Goal: Task Accomplishment & Management: Use online tool/utility

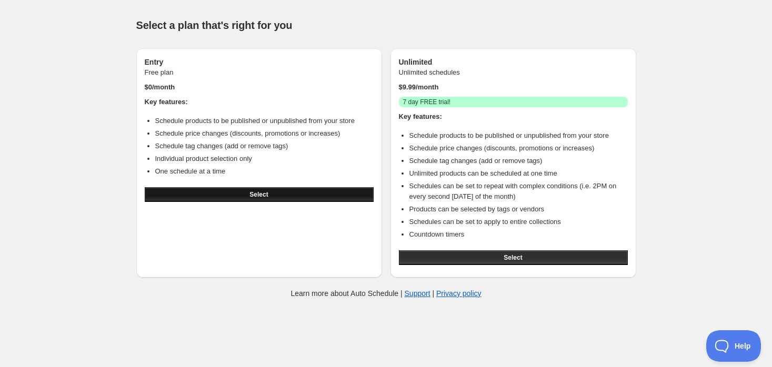
click at [285, 193] on button "Select" at bounding box center [259, 194] width 229 height 15
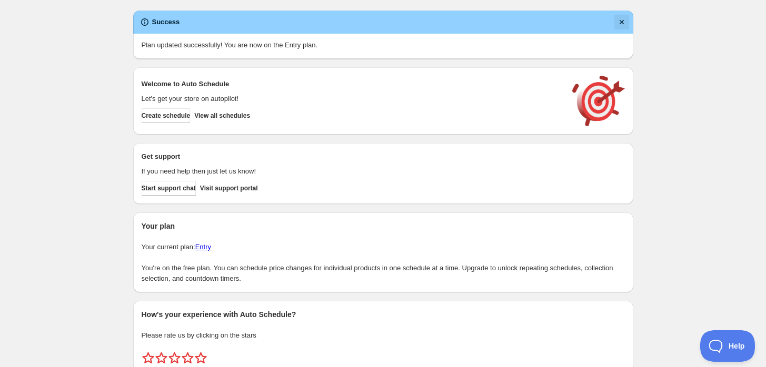
click at [620, 27] on button "Dismiss notification" at bounding box center [621, 22] width 15 height 15
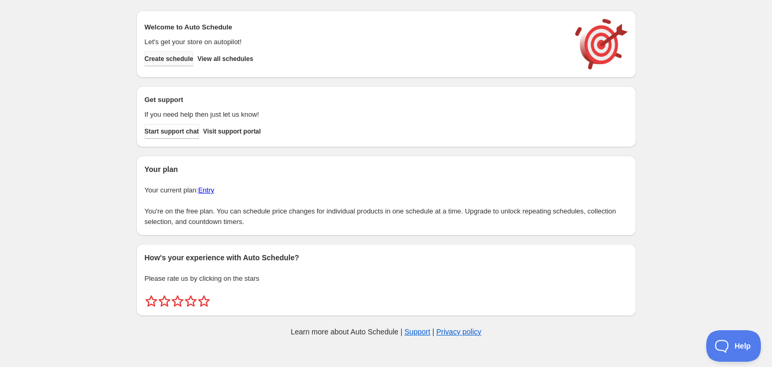
click at [174, 61] on span "Create schedule" at bounding box center [169, 59] width 49 height 8
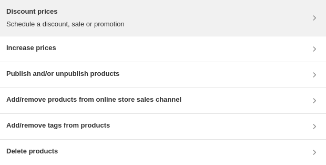
click at [203, 16] on div "Discount prices Schedule a discount, sale or promotion" at bounding box center [163, 17] width 314 height 23
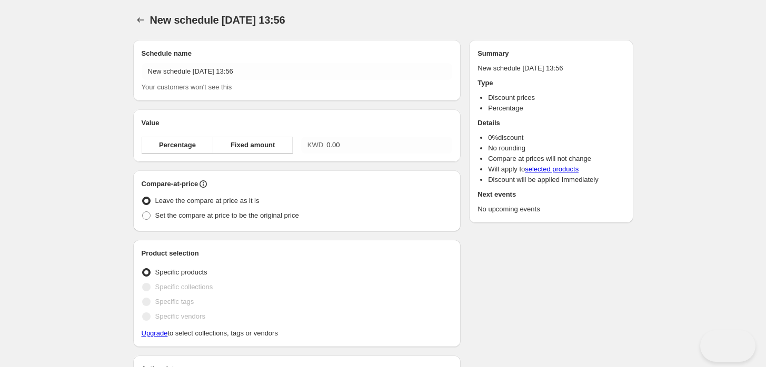
radio input "true"
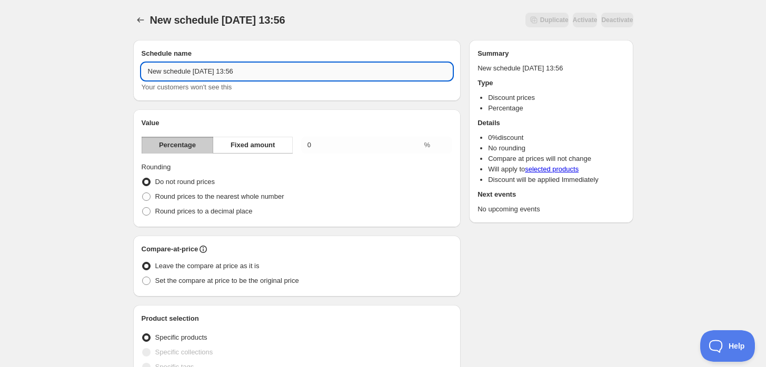
click at [193, 68] on input "New schedule Sep 02 2025 13:56" at bounding box center [297, 71] width 311 height 17
click at [216, 69] on input "New schedule Sep 02 2025 13:56" at bounding box center [297, 71] width 311 height 17
click at [245, 71] on input "New schedule Sep 02 2025 13:56" at bounding box center [297, 71] width 311 height 17
drag, startPoint x: 247, startPoint y: 71, endPoint x: 176, endPoint y: 75, distance: 71.2
click at [185, 75] on input "New schedule Sep 02 2025 13:56" at bounding box center [297, 71] width 311 height 17
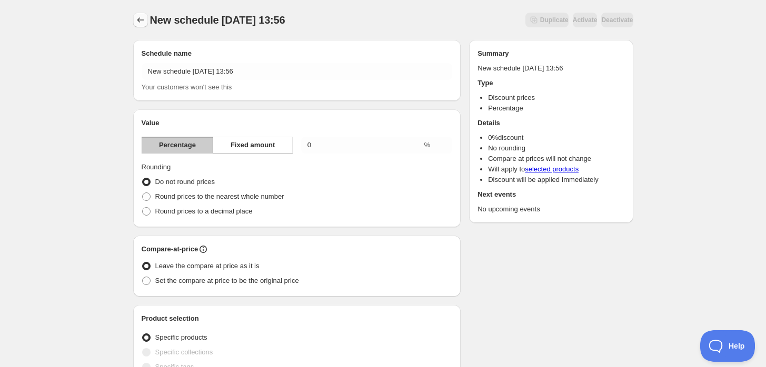
click at [139, 16] on icon "Schedules" at bounding box center [140, 20] width 11 height 11
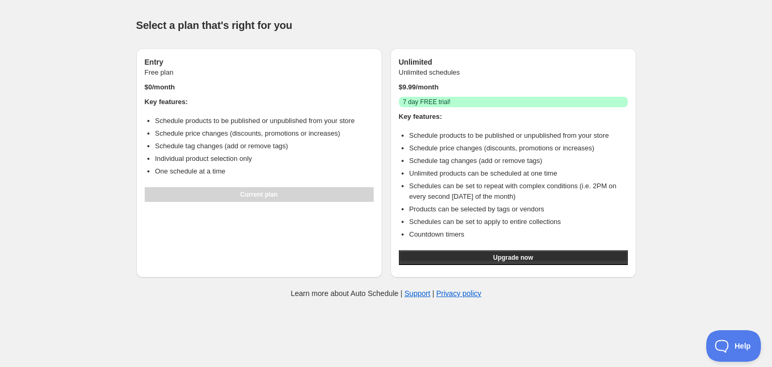
click at [431, 87] on p "$ 9.99 /month" at bounding box center [513, 87] width 229 height 11
click at [443, 89] on p "$ 9.99 /month" at bounding box center [513, 87] width 229 height 11
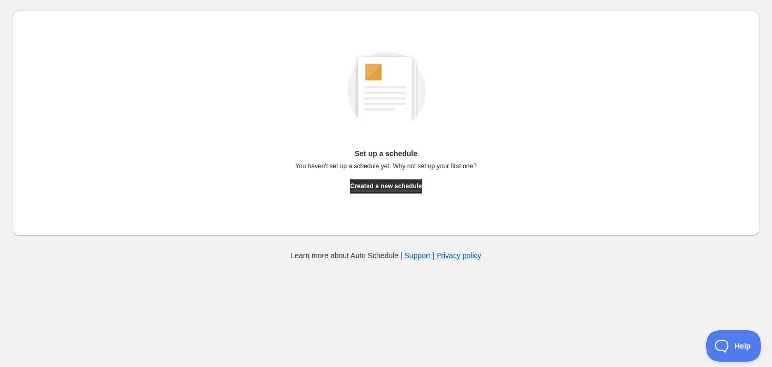
click at [353, 169] on p "You haven't set up a schedule yet. Why not set up your first one?" at bounding box center [386, 166] width 182 height 8
click at [406, 167] on p "You haven't set up a schedule yet. Why not set up your first one?" at bounding box center [386, 166] width 182 height 8
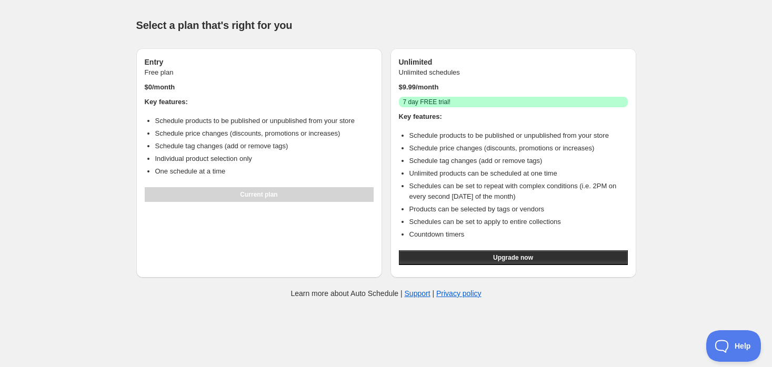
click at [410, 88] on p "$ 9.99 /month" at bounding box center [513, 87] width 229 height 11
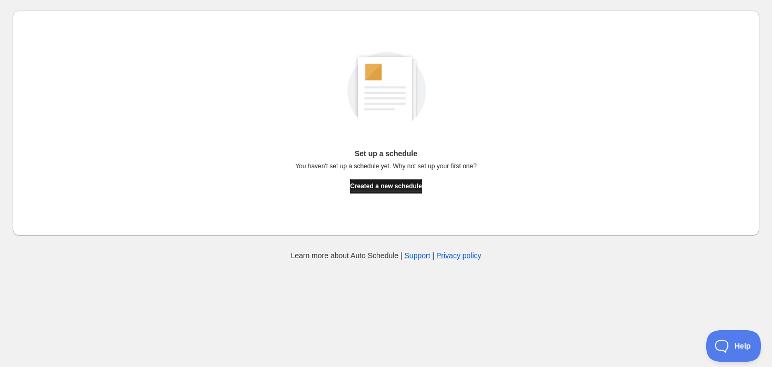
click at [382, 191] on button "Created a new schedule" at bounding box center [386, 186] width 72 height 15
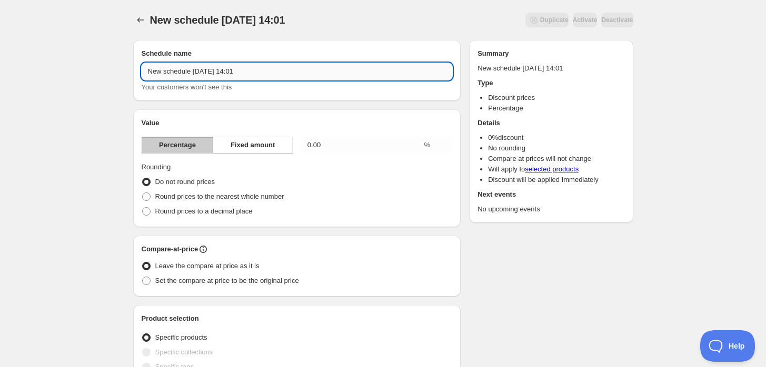
click at [206, 77] on input "New schedule [DATE] 14:01" at bounding box center [297, 71] width 311 height 17
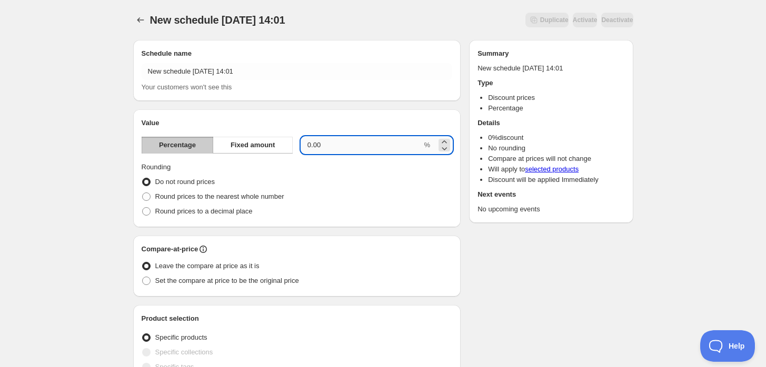
click at [324, 148] on input "0.00" at bounding box center [361, 145] width 121 height 17
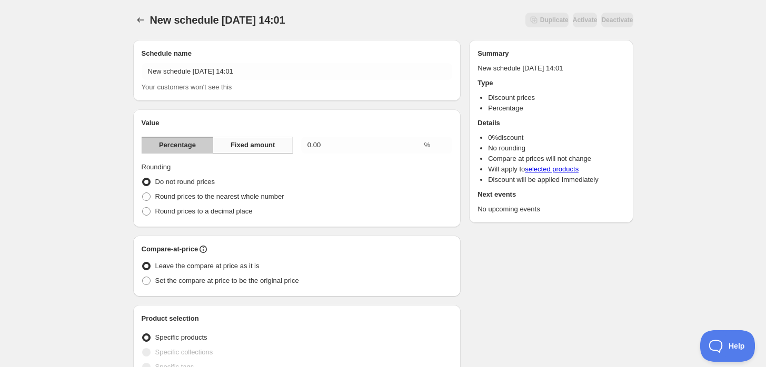
click at [242, 145] on span "Fixed amount" at bounding box center [253, 145] width 45 height 11
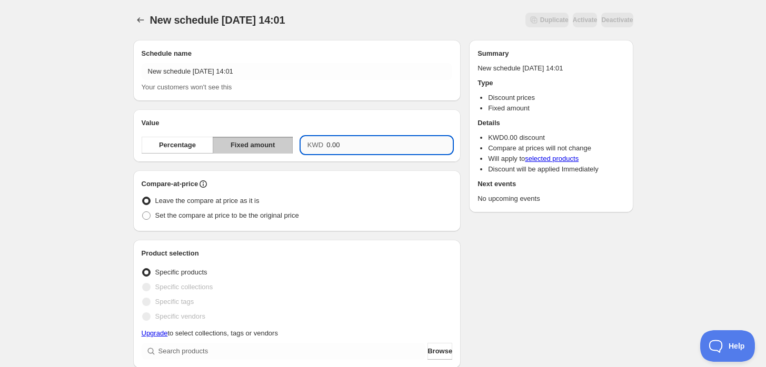
click at [342, 146] on input "0.00" at bounding box center [389, 145] width 126 height 17
click at [341, 146] on input "0.00" at bounding box center [389, 145] width 126 height 17
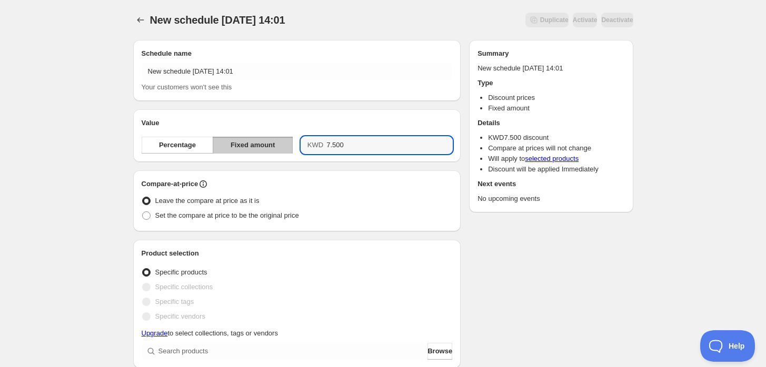
type input "7.50"
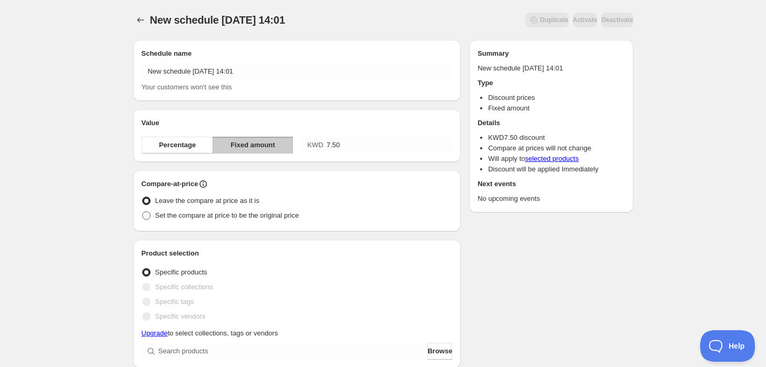
click at [144, 216] on span at bounding box center [146, 216] width 8 height 8
click at [143, 212] on input "Set the compare at price to be the original price" at bounding box center [142, 212] width 1 height 1
radio input "true"
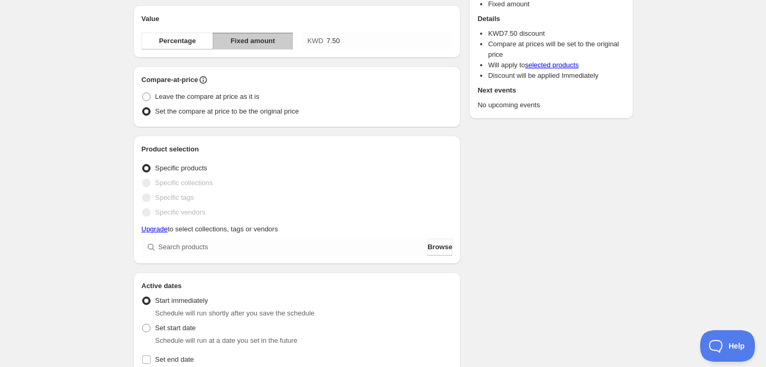
scroll to position [117, 0]
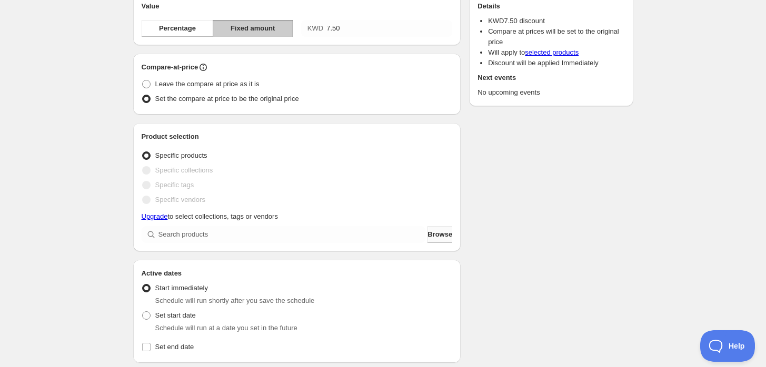
click at [432, 241] on button "Browse" at bounding box center [439, 234] width 25 height 17
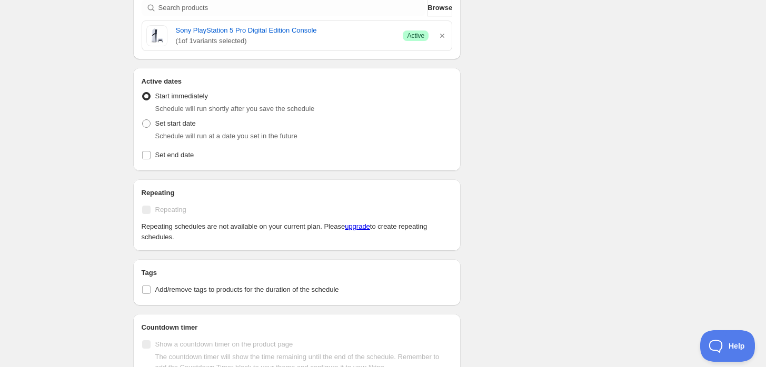
scroll to position [351, 0]
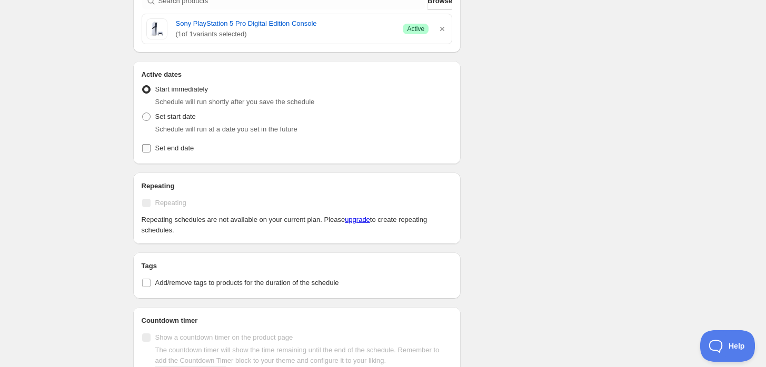
click at [151, 153] on label "Set end date" at bounding box center [297, 148] width 311 height 15
click at [151, 153] on input "Set end date" at bounding box center [146, 148] width 8 height 8
checkbox input "true"
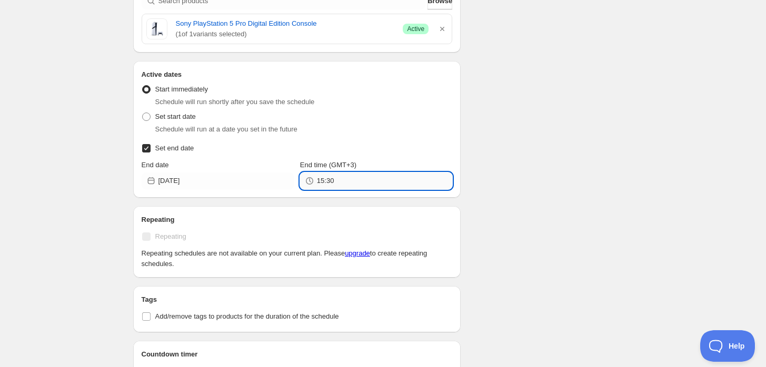
click at [321, 180] on input "15:30" at bounding box center [384, 181] width 135 height 17
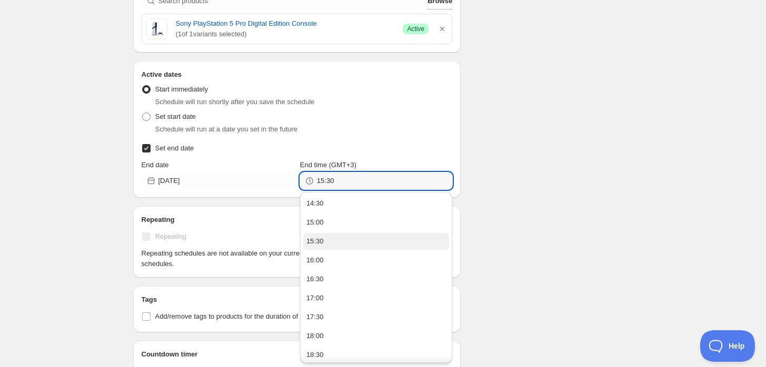
scroll to position [292, 0]
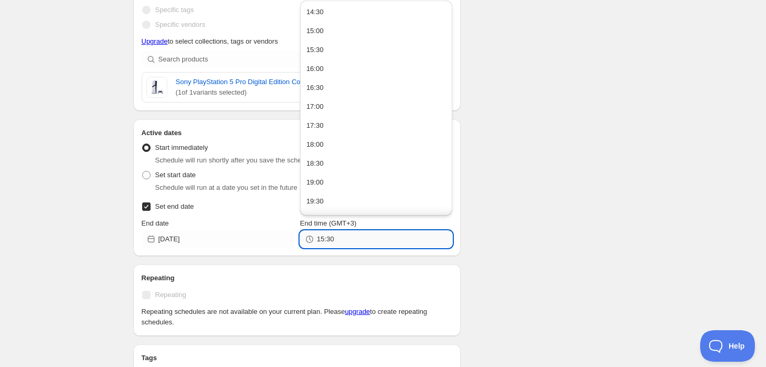
click at [323, 238] on input "15:30" at bounding box center [384, 239] width 135 height 17
drag, startPoint x: 326, startPoint y: 238, endPoint x: 332, endPoint y: 242, distance: 6.6
click at [332, 242] on input "14:30" at bounding box center [384, 239] width 135 height 17
type input "14:05"
click at [532, 193] on div "Schedule name New schedule Sep 02 2025 14:01 Your customers won't see this Valu…" at bounding box center [379, 131] width 508 height 784
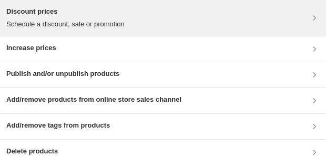
click at [209, 15] on div "Discount prices Schedule a discount, sale or promotion" at bounding box center [163, 17] width 314 height 23
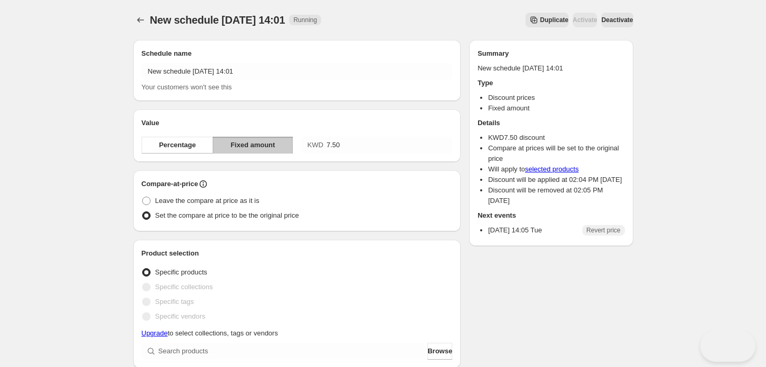
radio input "true"
checkbox input "true"
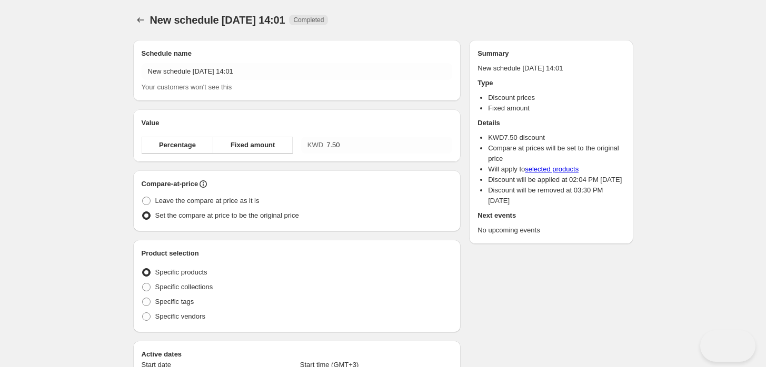
radio input "true"
checkbox input "true"
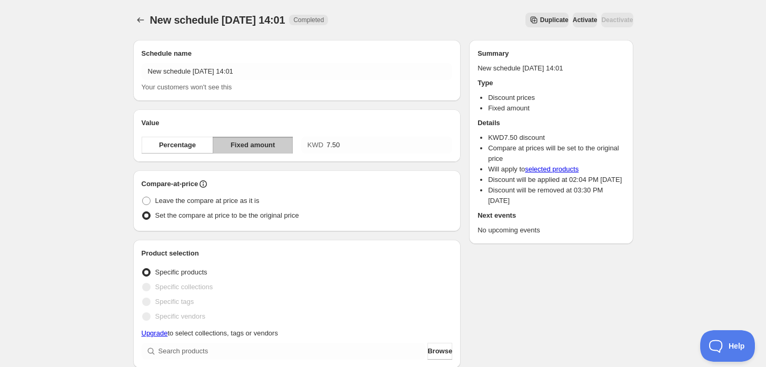
click at [324, 18] on span "Completed" at bounding box center [308, 20] width 31 height 8
click at [140, 22] on icon "Schedules" at bounding box center [140, 20] width 11 height 11
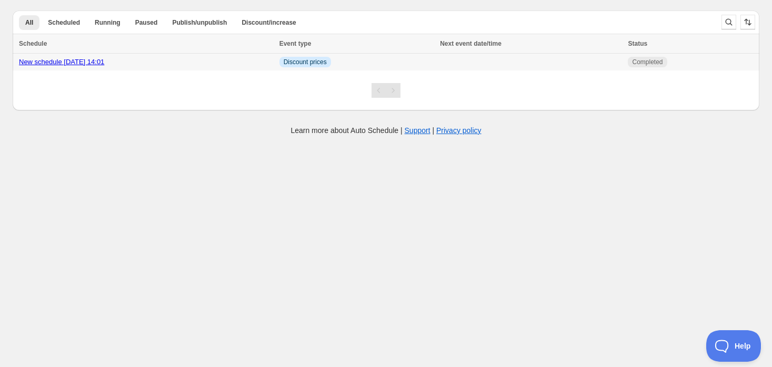
click at [97, 58] on link "New schedule [DATE] 14:01" at bounding box center [61, 62] width 85 height 8
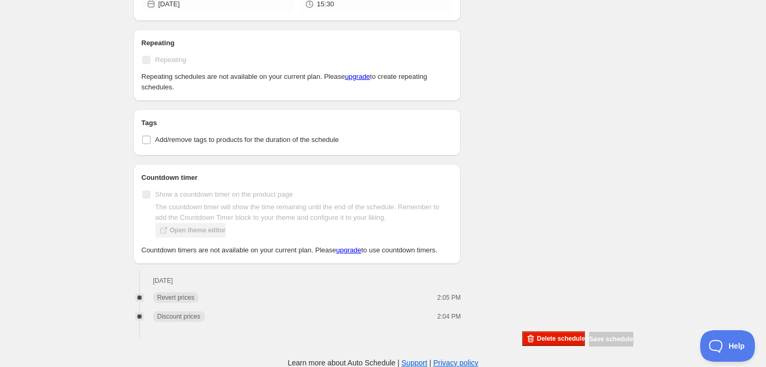
scroll to position [500, 0]
click at [556, 335] on span "Delete schedule" at bounding box center [561, 339] width 48 height 8
